Goal: Check status: Check status

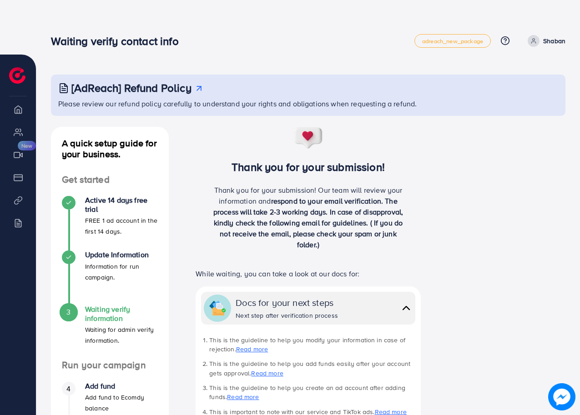
scroll to position [220, 0]
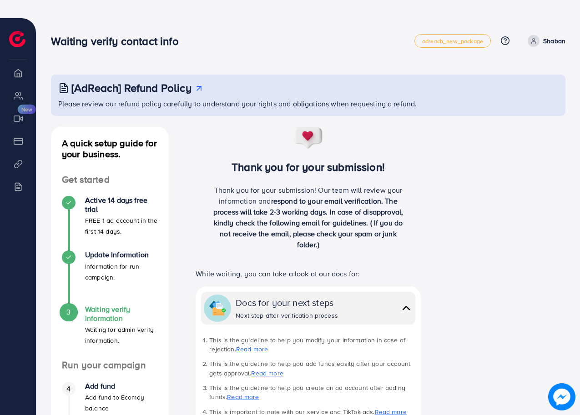
click at [292, 171] on h3 "Thank you for your submission!" at bounding box center [308, 167] width 250 height 13
